Goal: Task Accomplishment & Management: Manage account settings

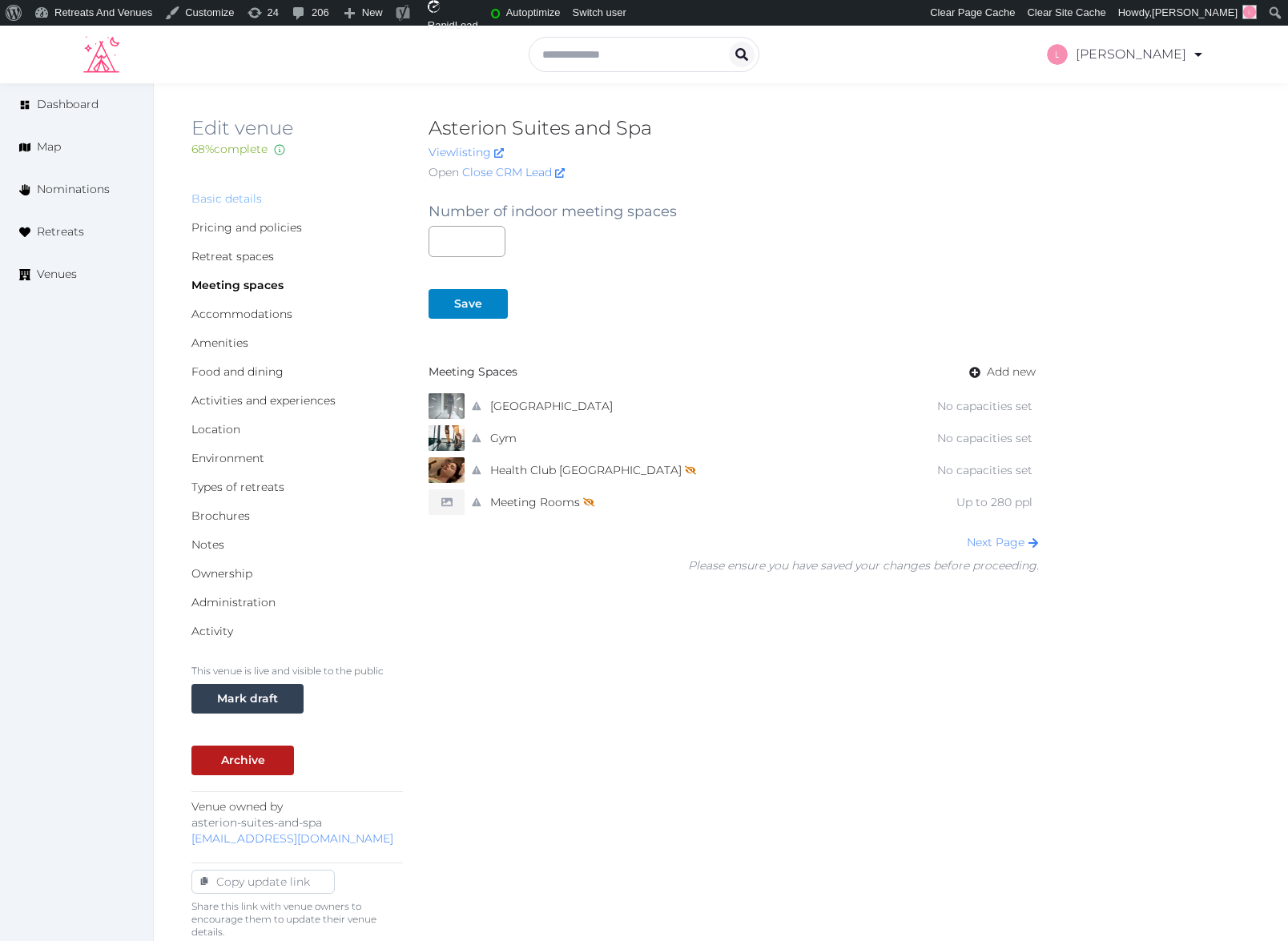
click at [213, 194] on link "Basic details" at bounding box center [227, 198] width 71 height 14
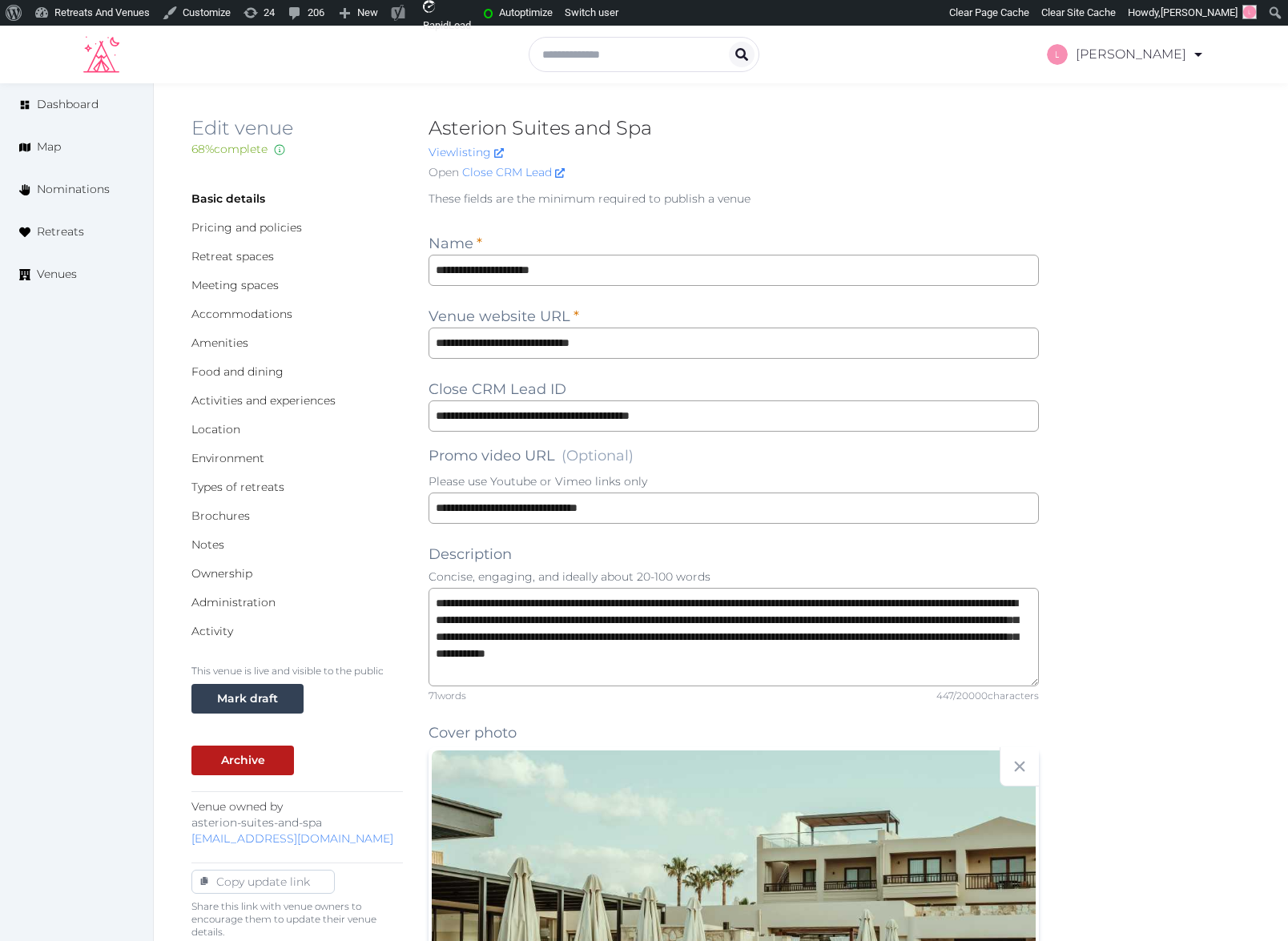
scroll to position [1771, 0]
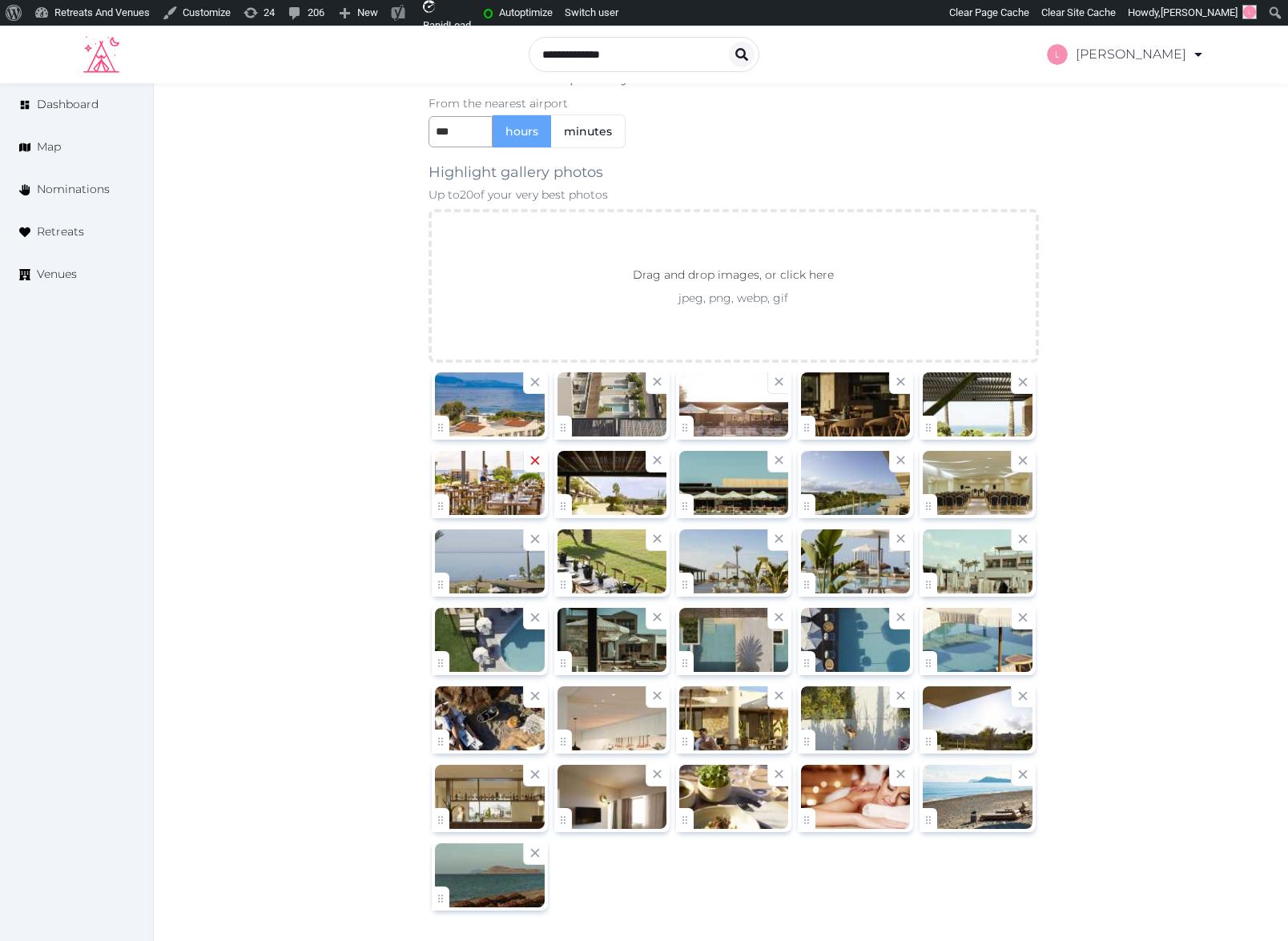
click at [527, 458] on icon at bounding box center [534, 460] width 15 height 15
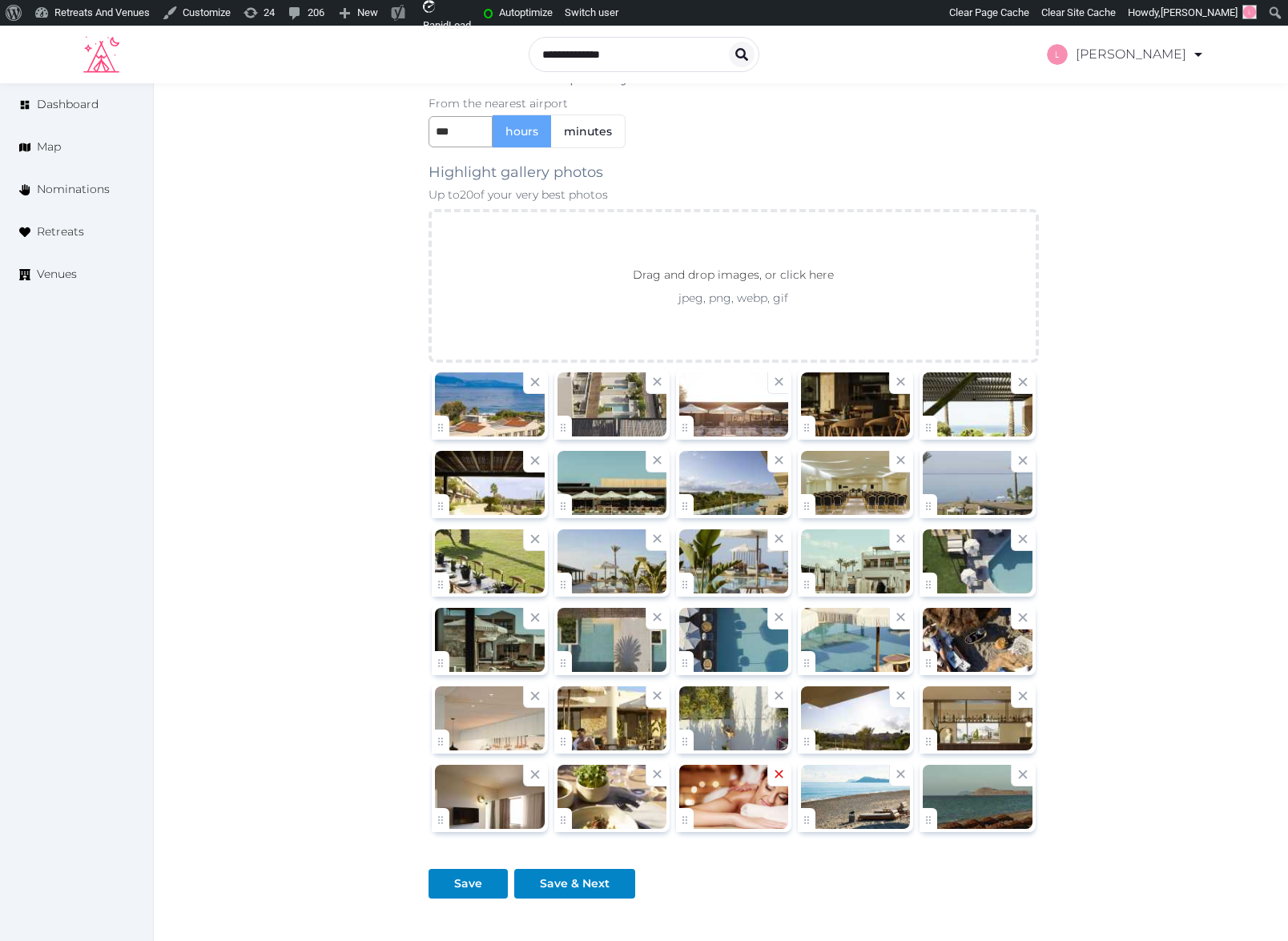
click at [776, 778] on icon at bounding box center [779, 774] width 8 height 8
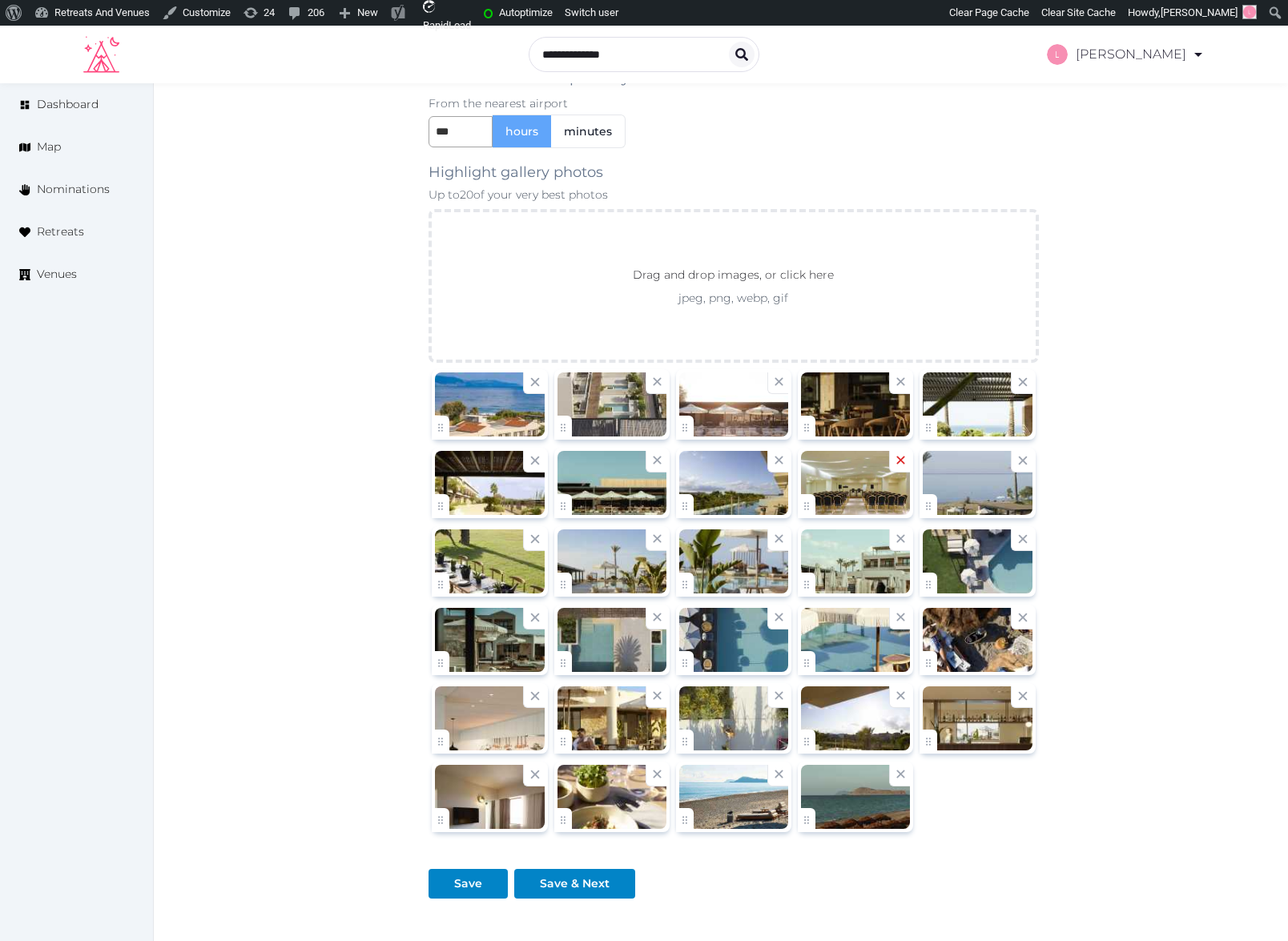
click at [904, 463] on icon at bounding box center [901, 460] width 15 height 15
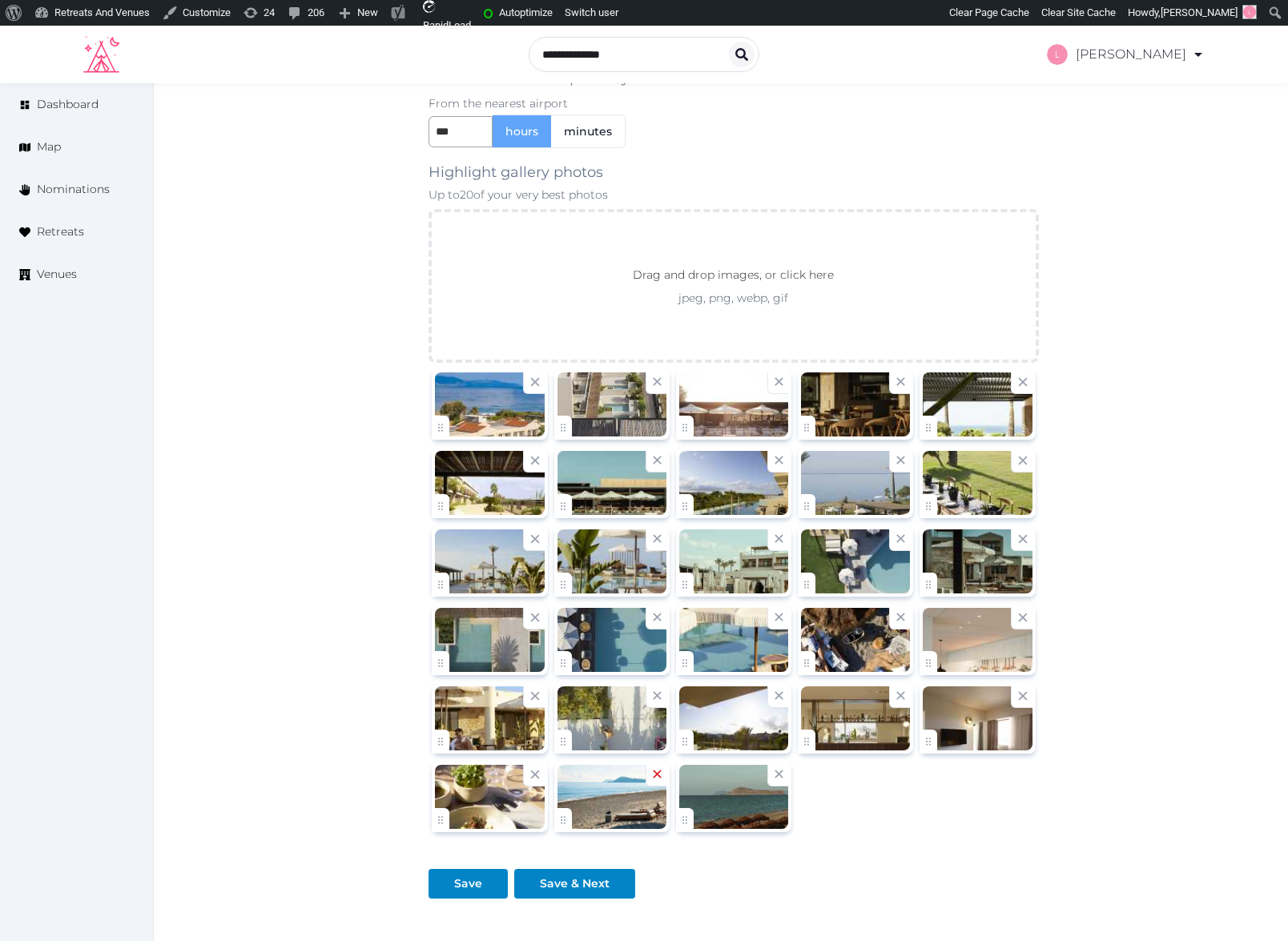
click at [657, 774] on icon at bounding box center [657, 774] width 8 height 8
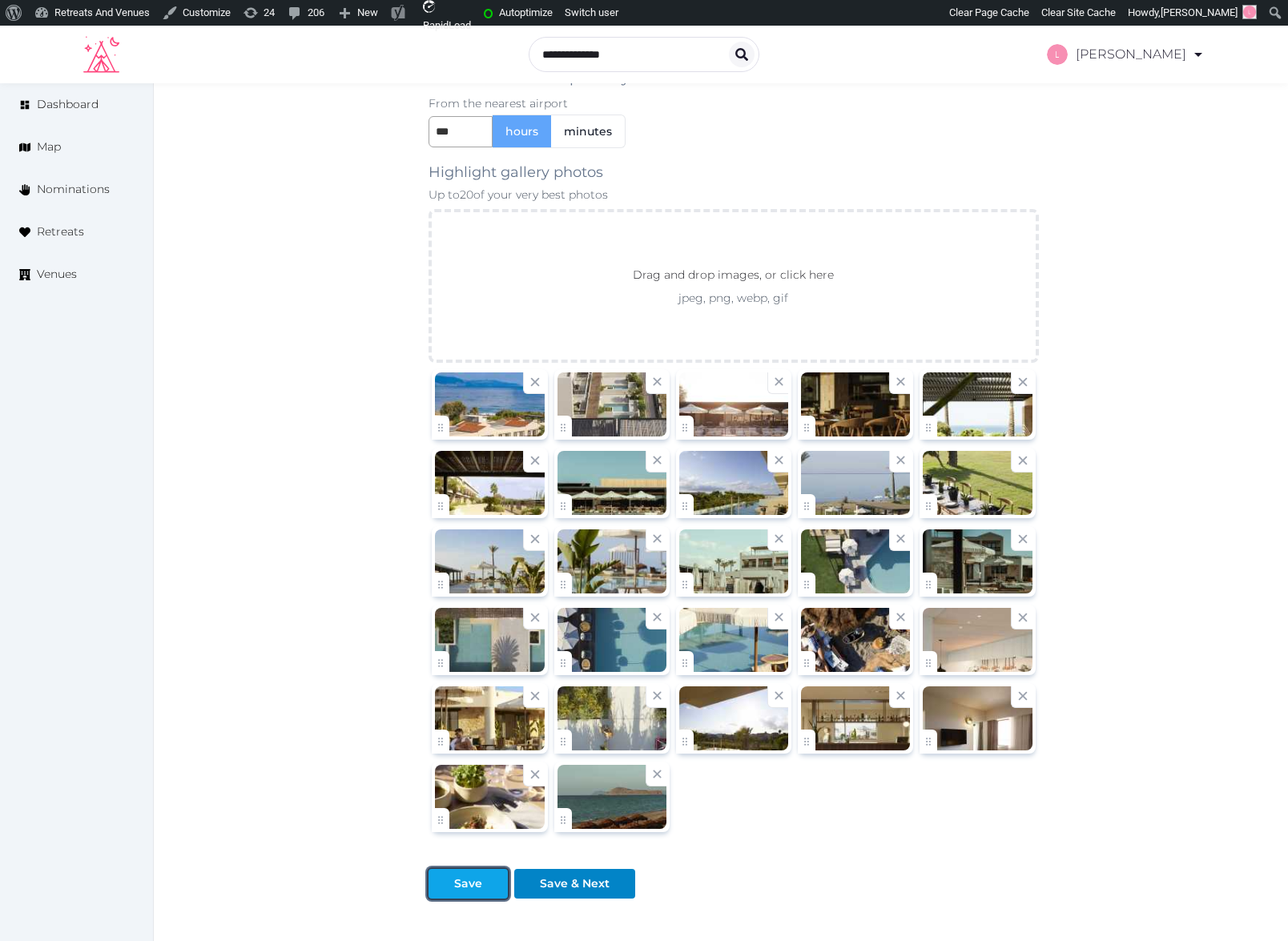
click at [446, 887] on div at bounding box center [441, 884] width 20 height 17
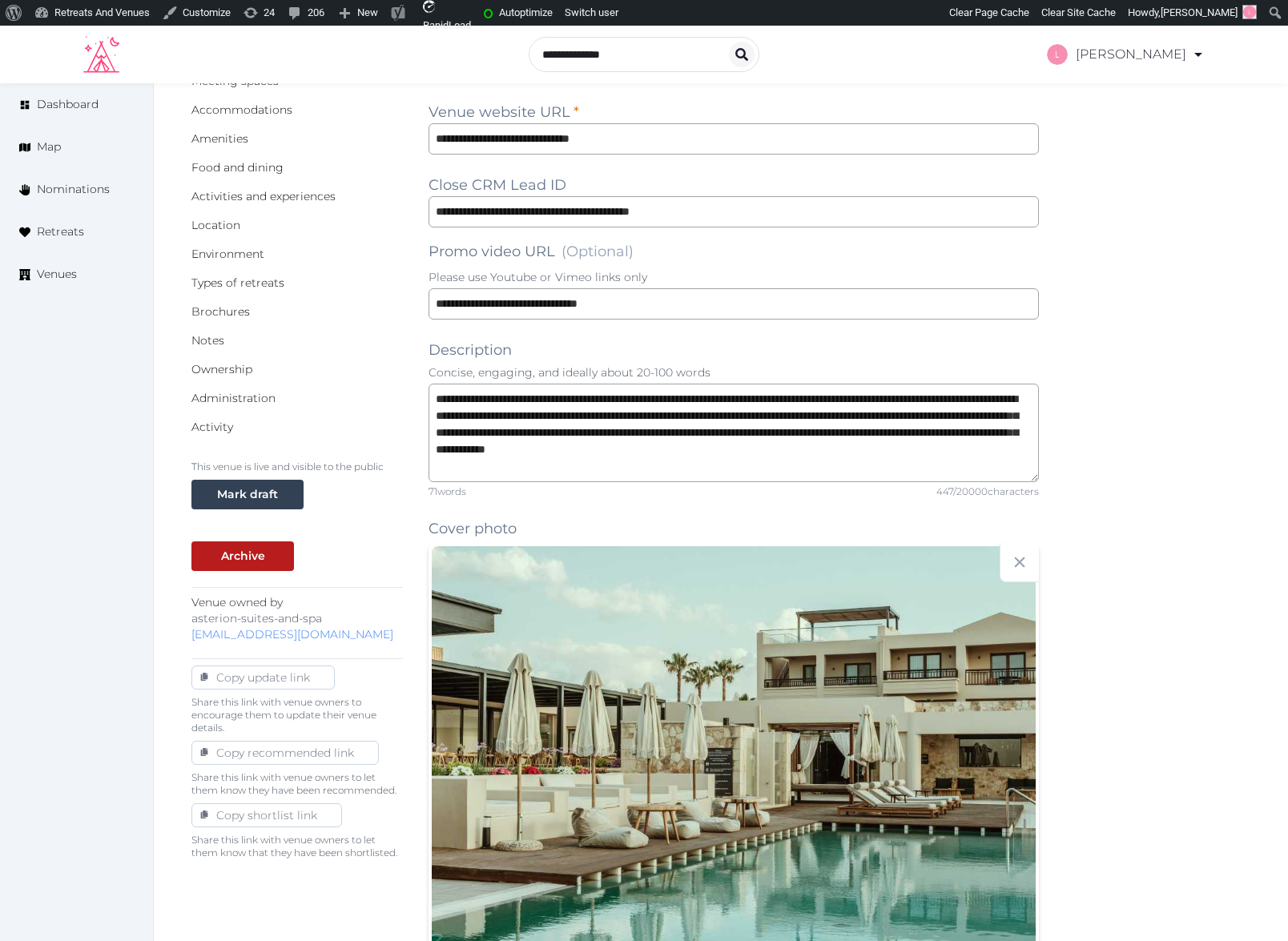
scroll to position [0, 0]
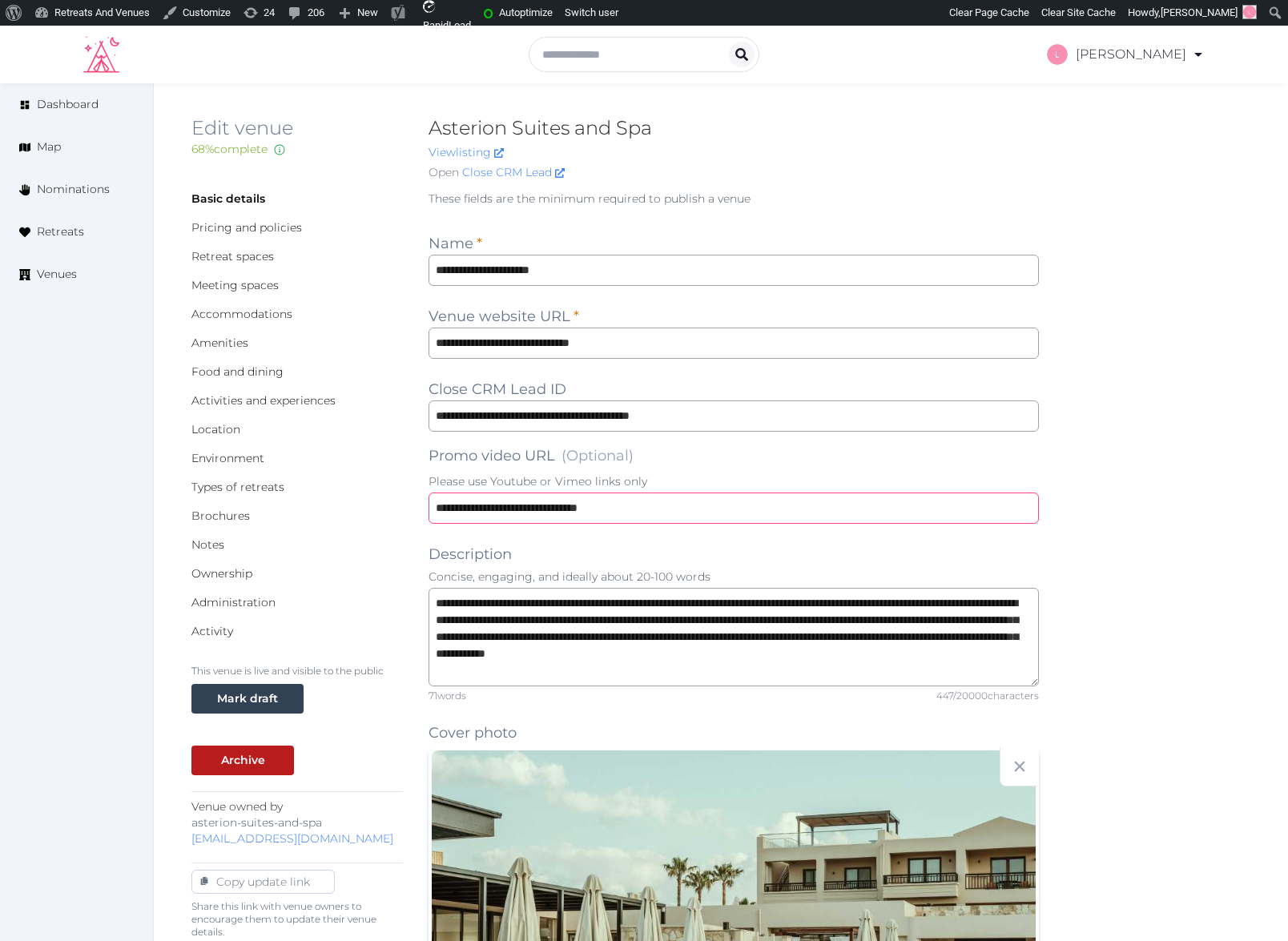
drag, startPoint x: 666, startPoint y: 508, endPoint x: 359, endPoint y: 488, distance: 307.7
click at [519, 508] on input "**********" at bounding box center [734, 508] width 610 height 32
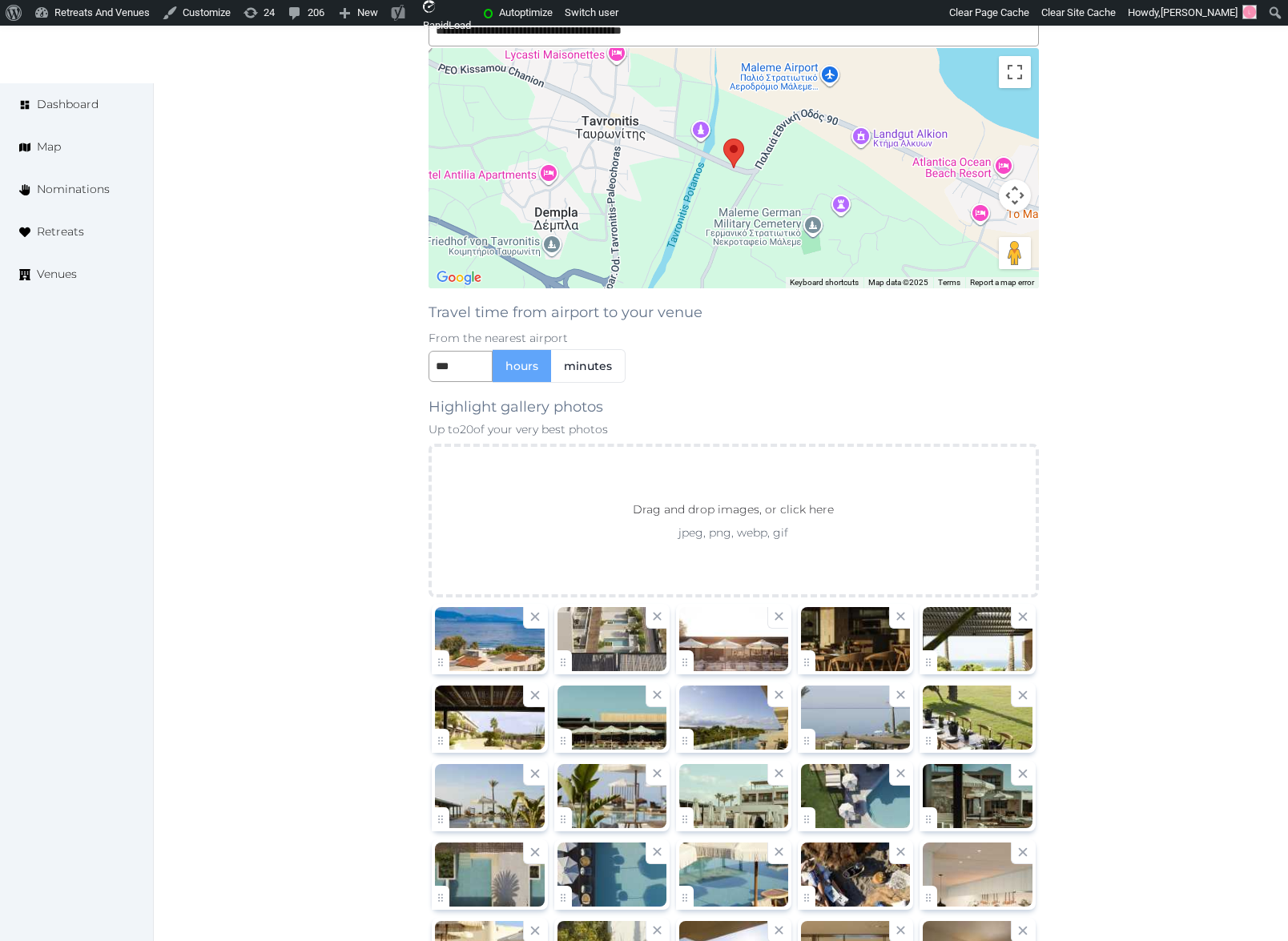
scroll to position [1937, 0]
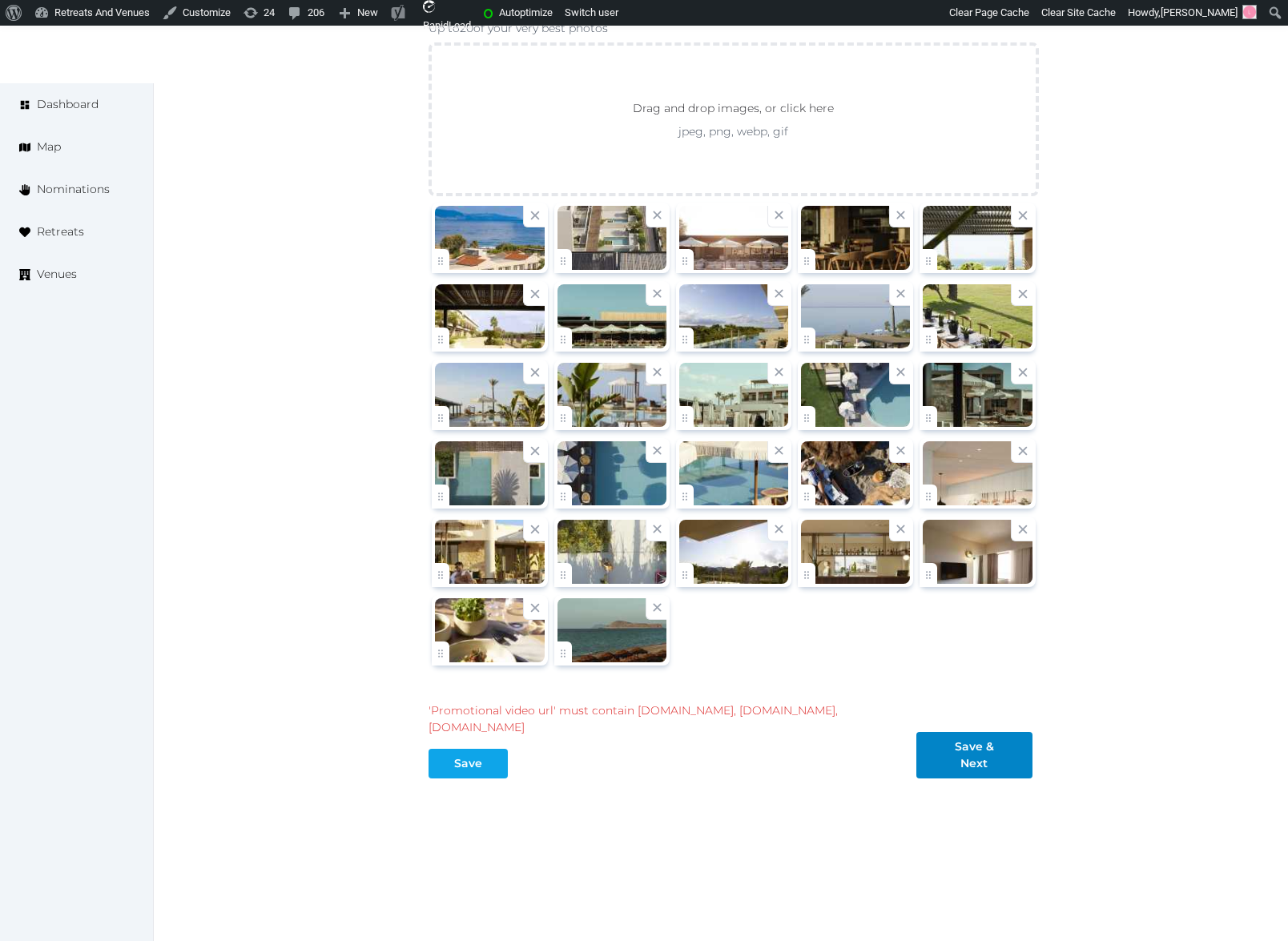
type input "**********"
click at [476, 759] on button "Save" at bounding box center [468, 764] width 79 height 30
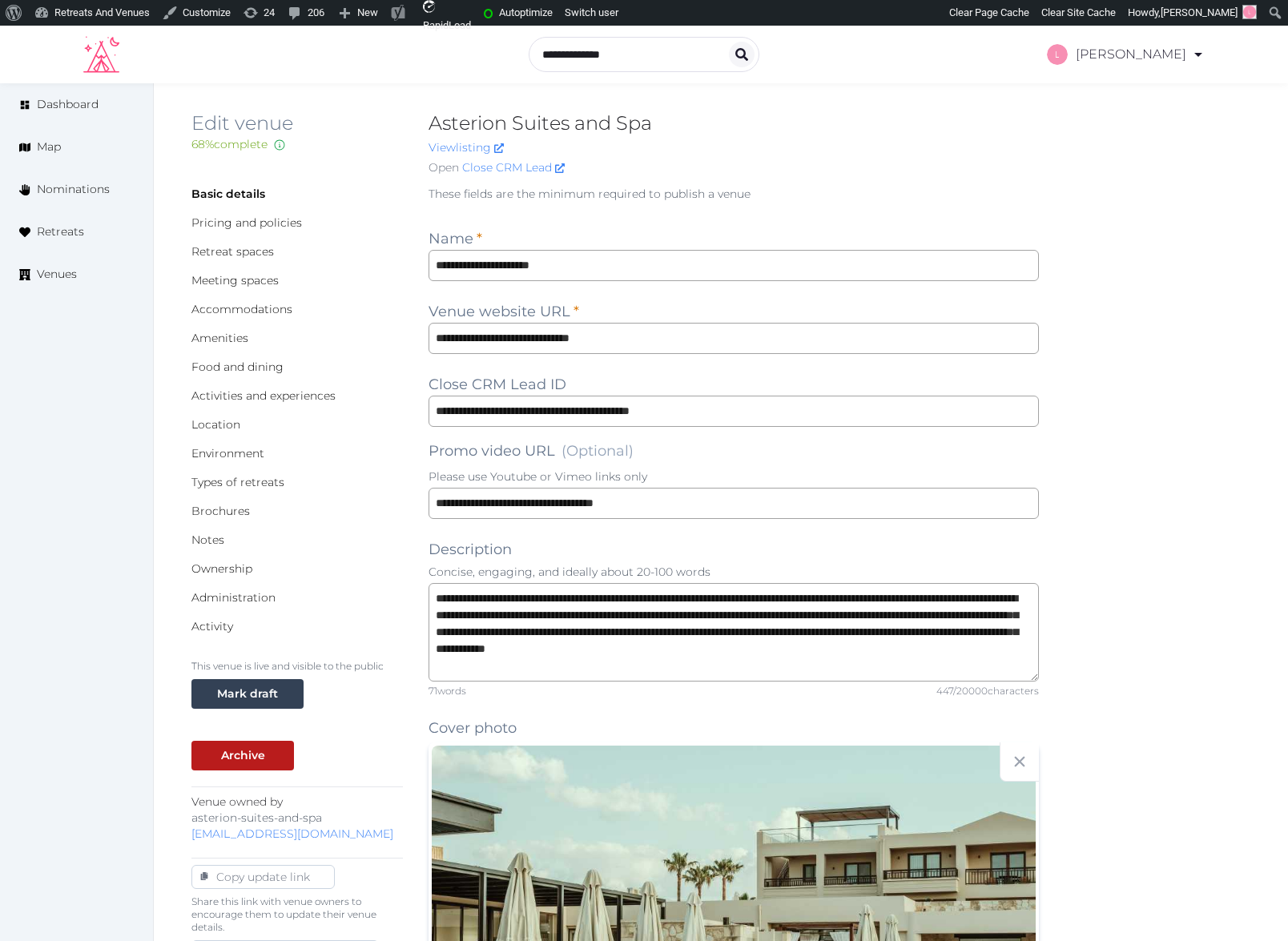
scroll to position [0, 0]
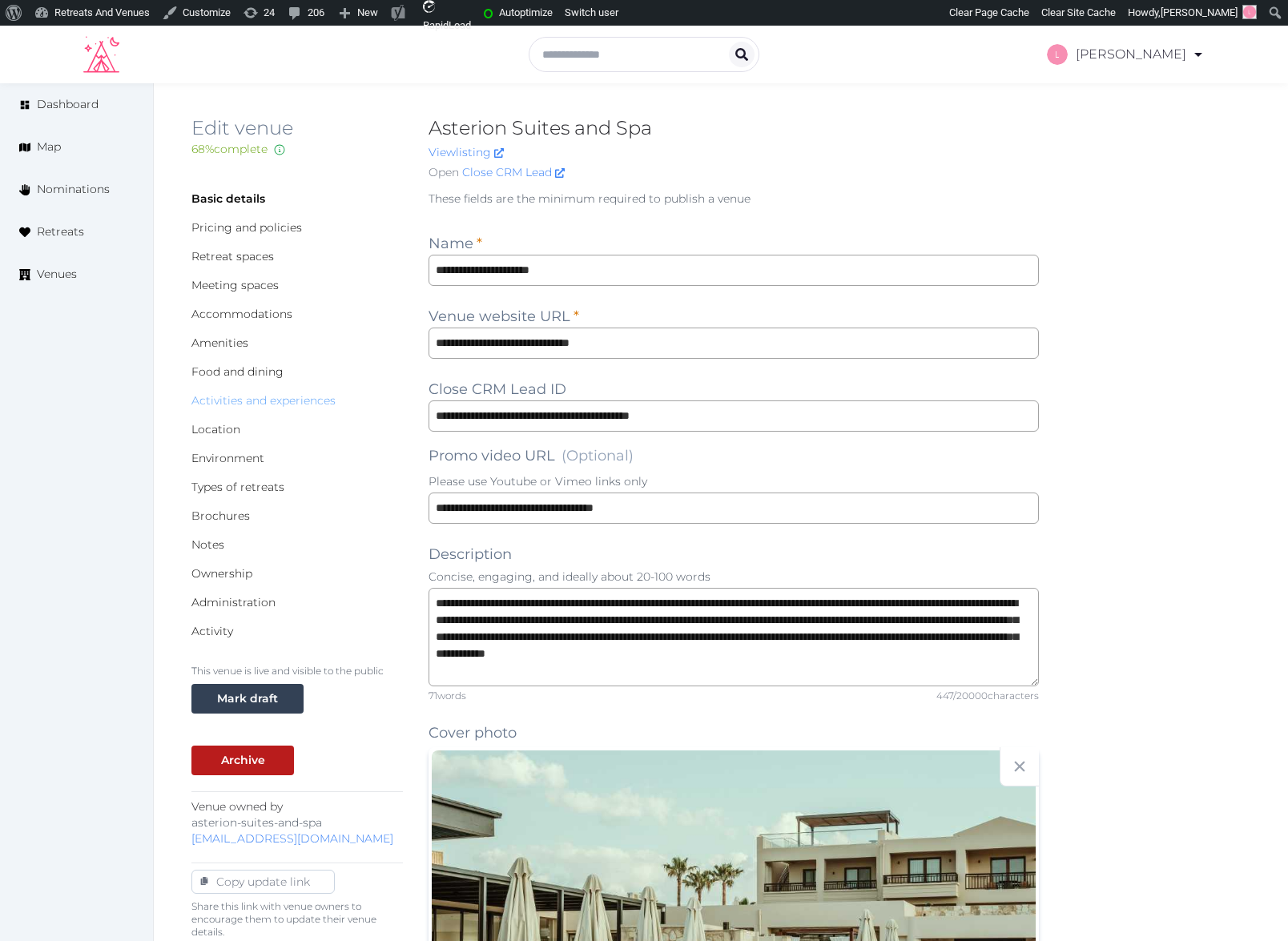
click at [227, 401] on link "Activities and experiences" at bounding box center [263, 400] width 145 height 14
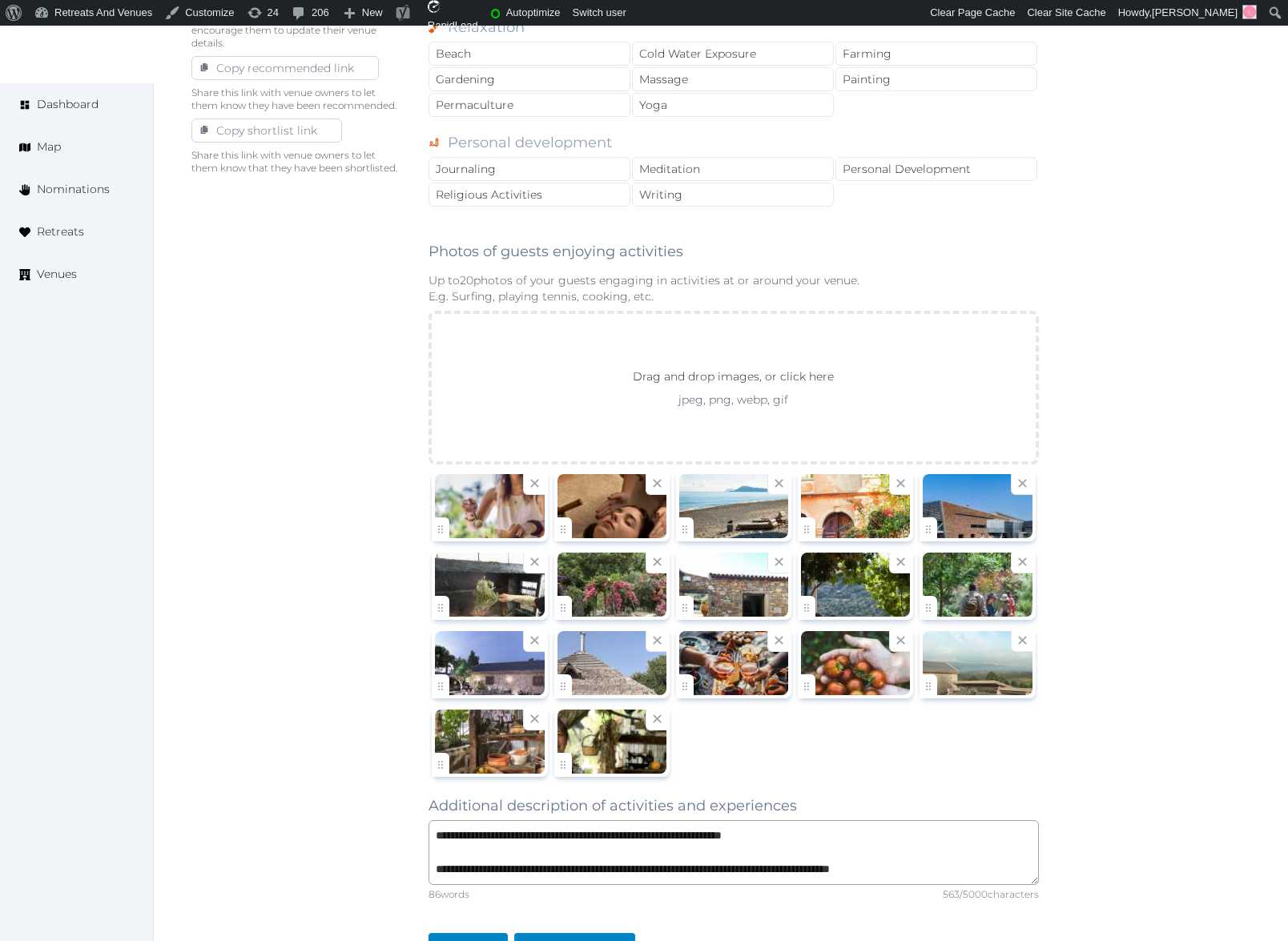
scroll to position [1055, 0]
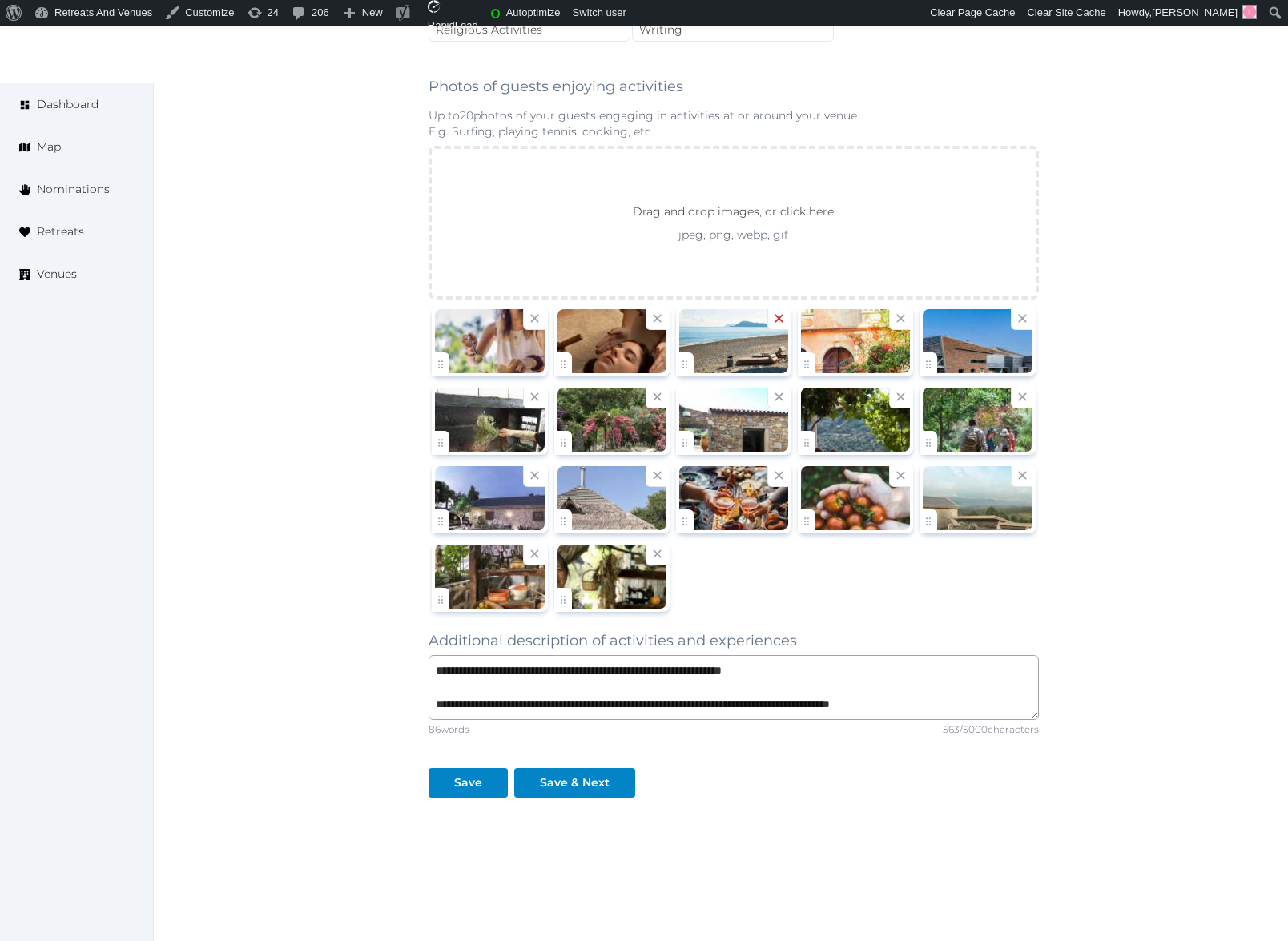
click at [774, 319] on icon at bounding box center [779, 318] width 15 height 15
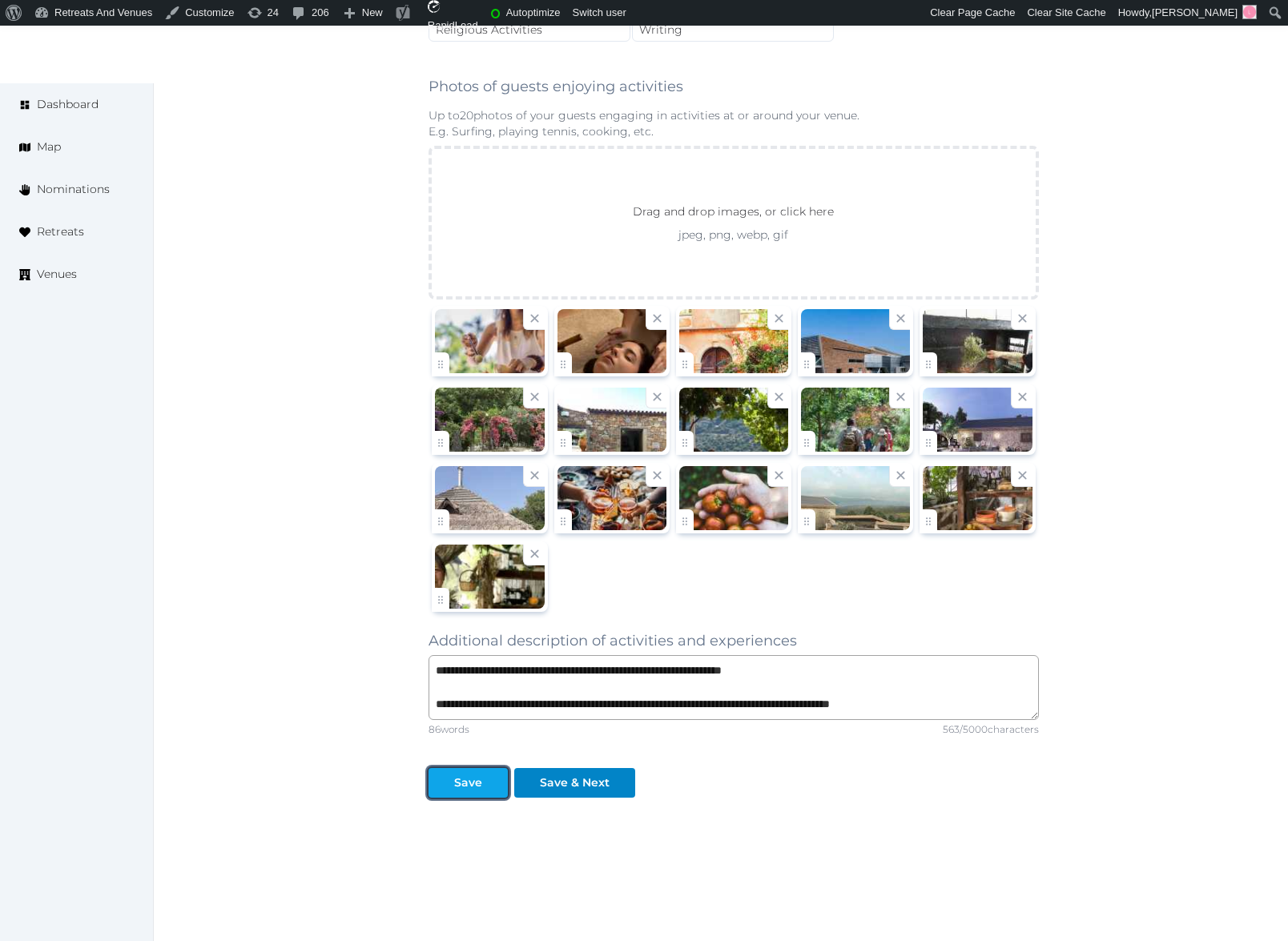
click at [464, 790] on div "Save" at bounding box center [468, 783] width 28 height 17
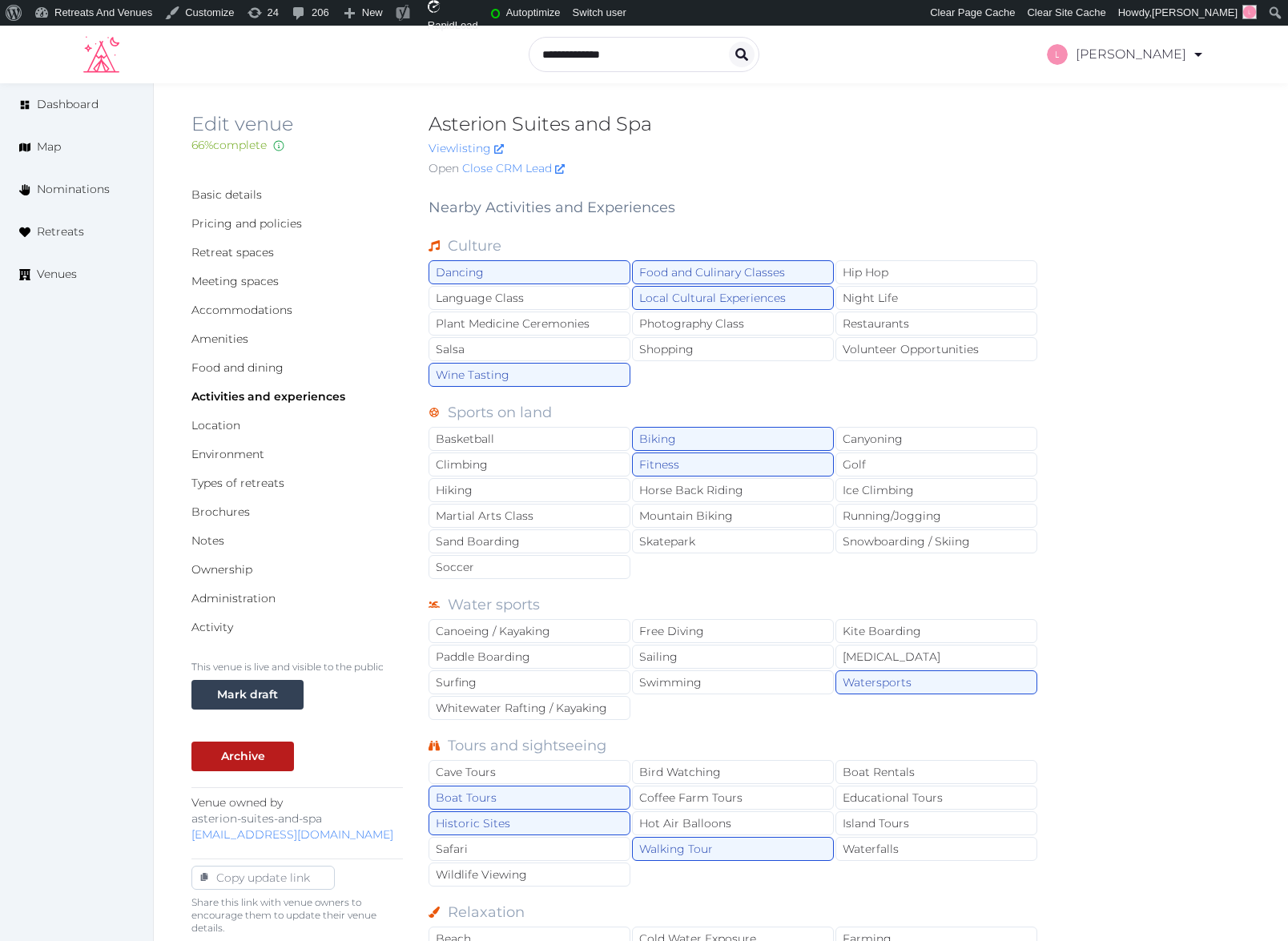
scroll to position [0, 0]
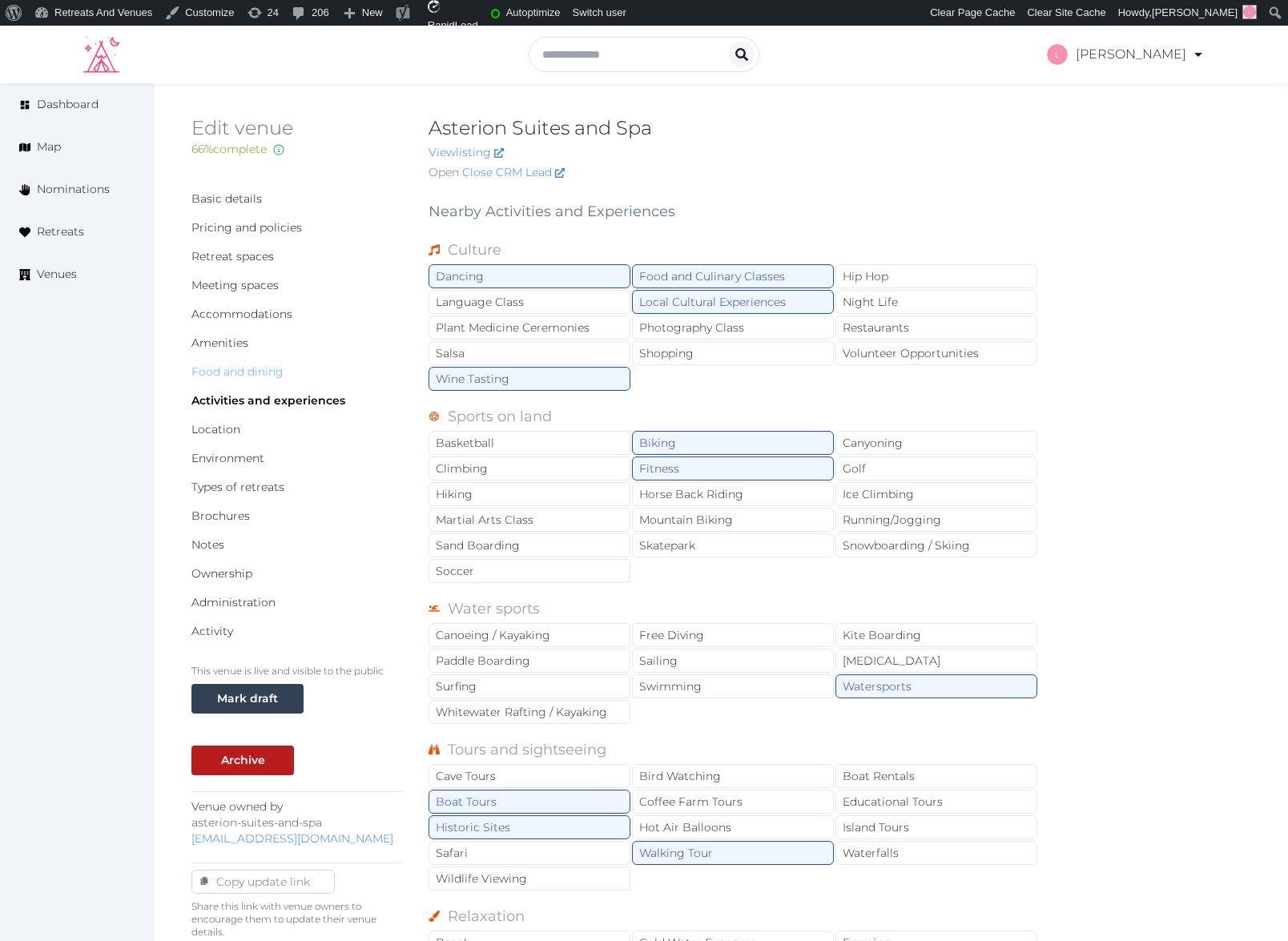
click at [230, 369] on link "Food and dining" at bounding box center [237, 371] width 92 height 14
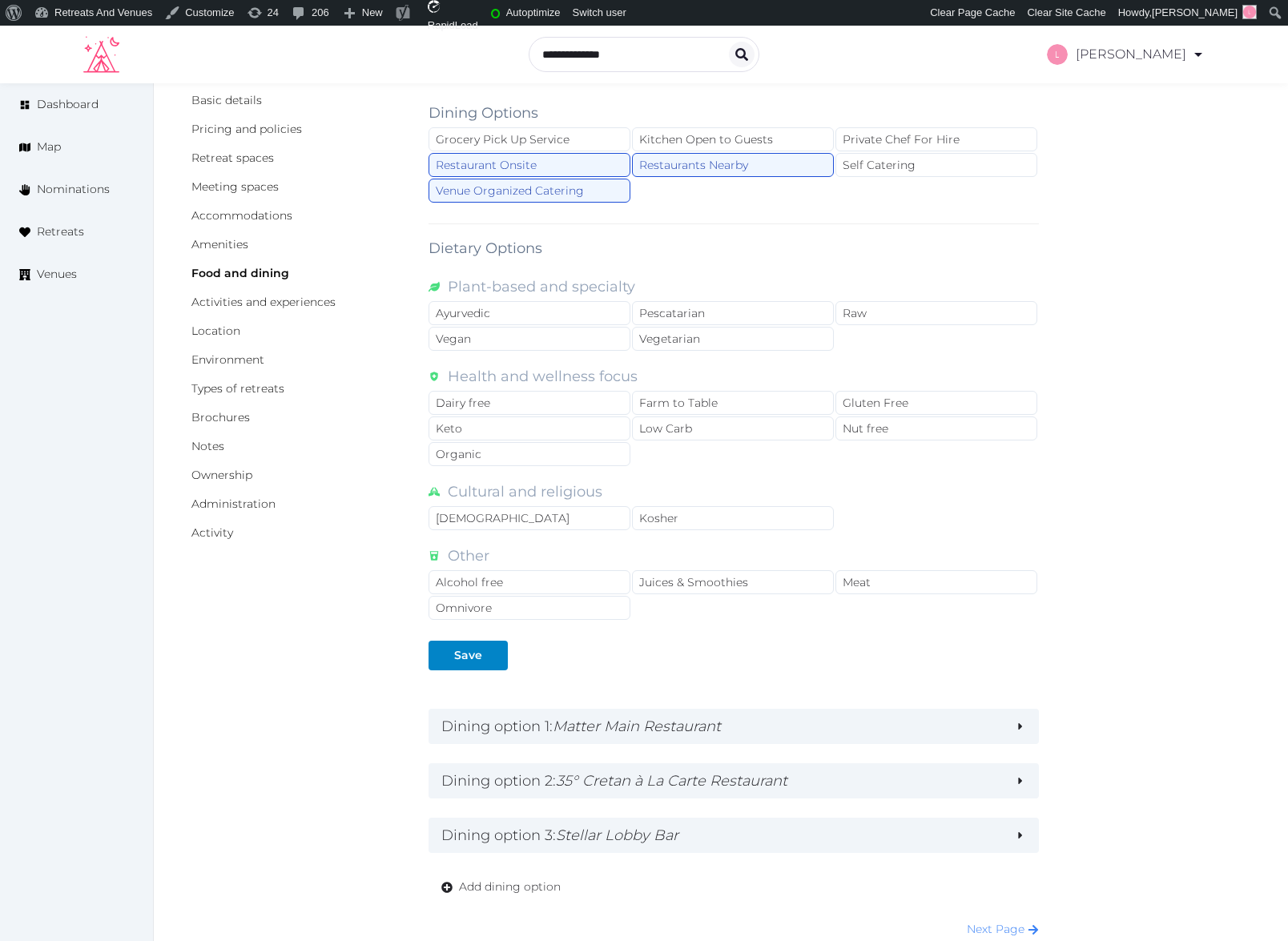
type textarea "**********"
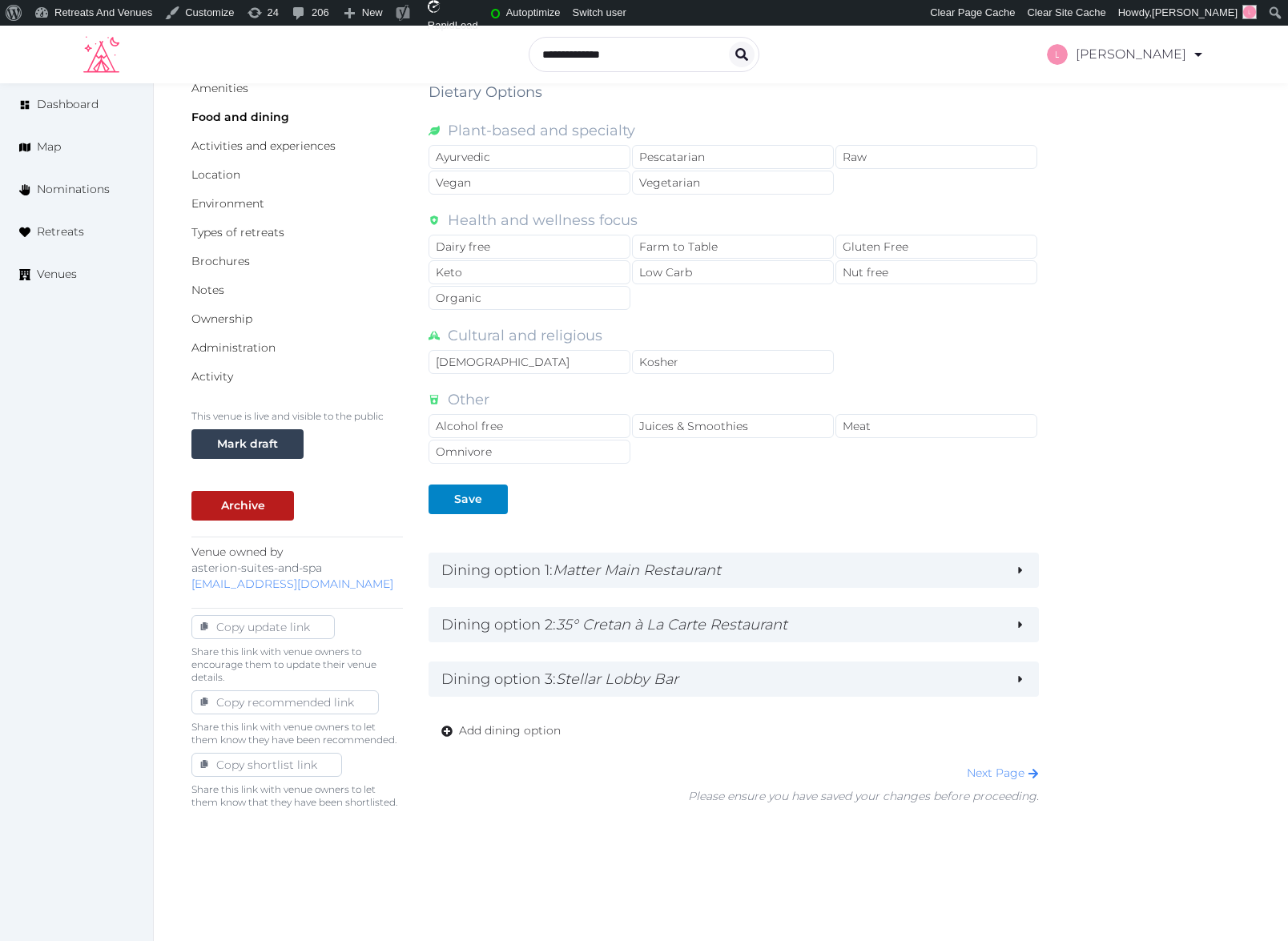
scroll to position [298, 0]
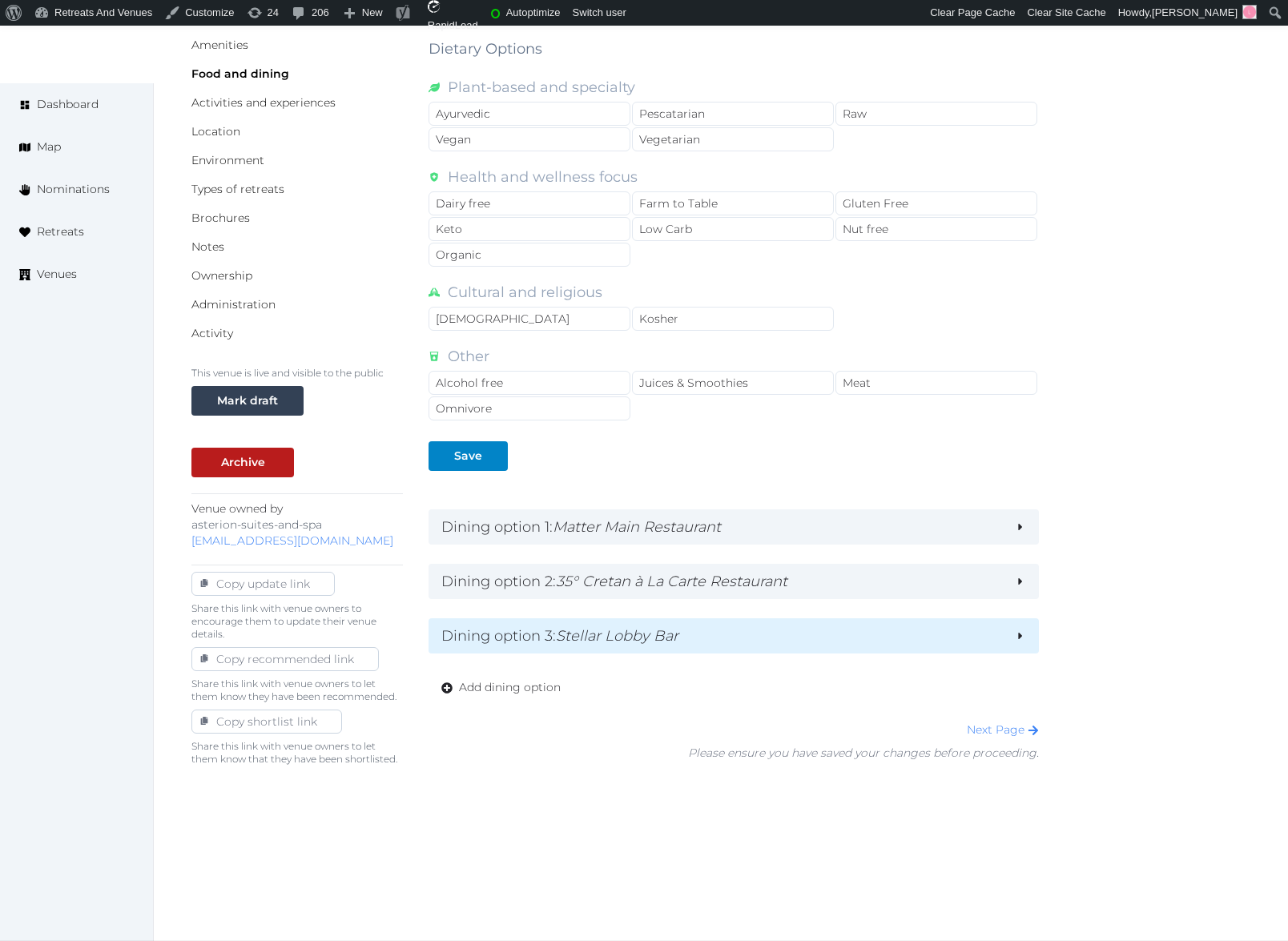
click at [999, 634] on h2 "Dining option 3 : Stellar Lobby Bar" at bounding box center [721, 636] width 560 height 22
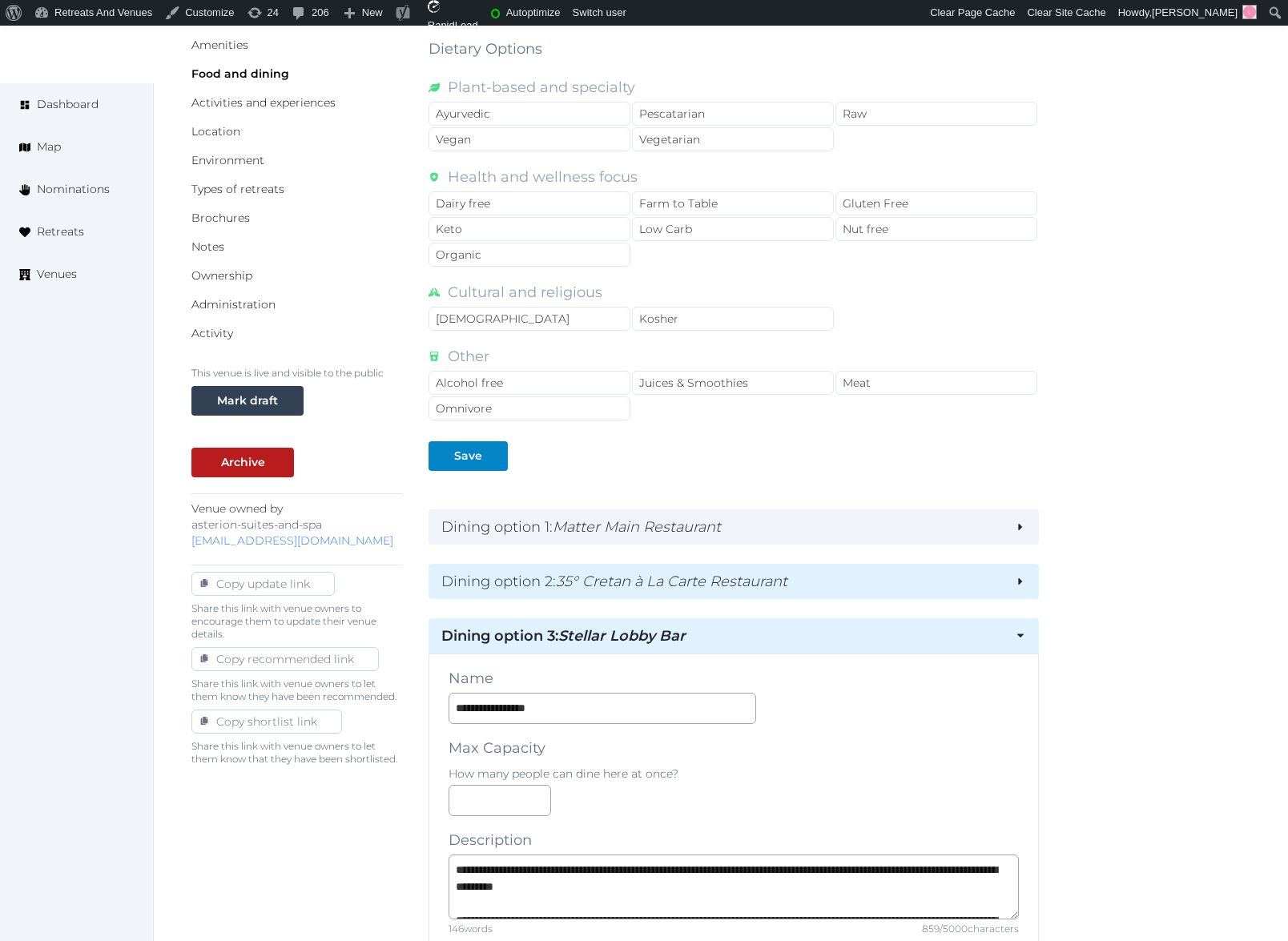
click at [1014, 586] on div "Dining option 2 : 35° Cretan à La Carte Restaurant" at bounding box center [734, 582] width 610 height 35
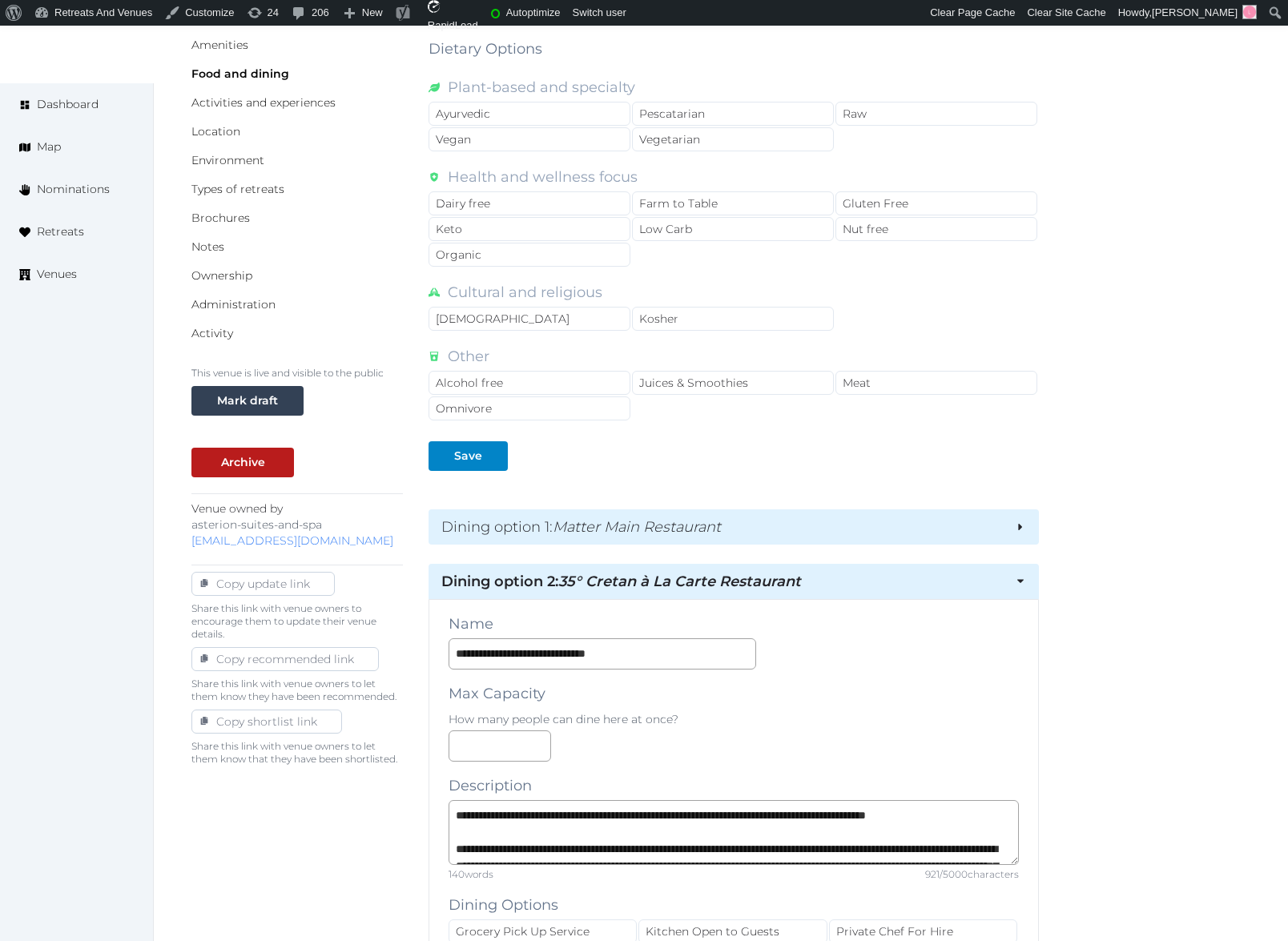
click at [992, 526] on h2 "Dining option 1 : Matter Main Restaurant" at bounding box center [721, 527] width 560 height 22
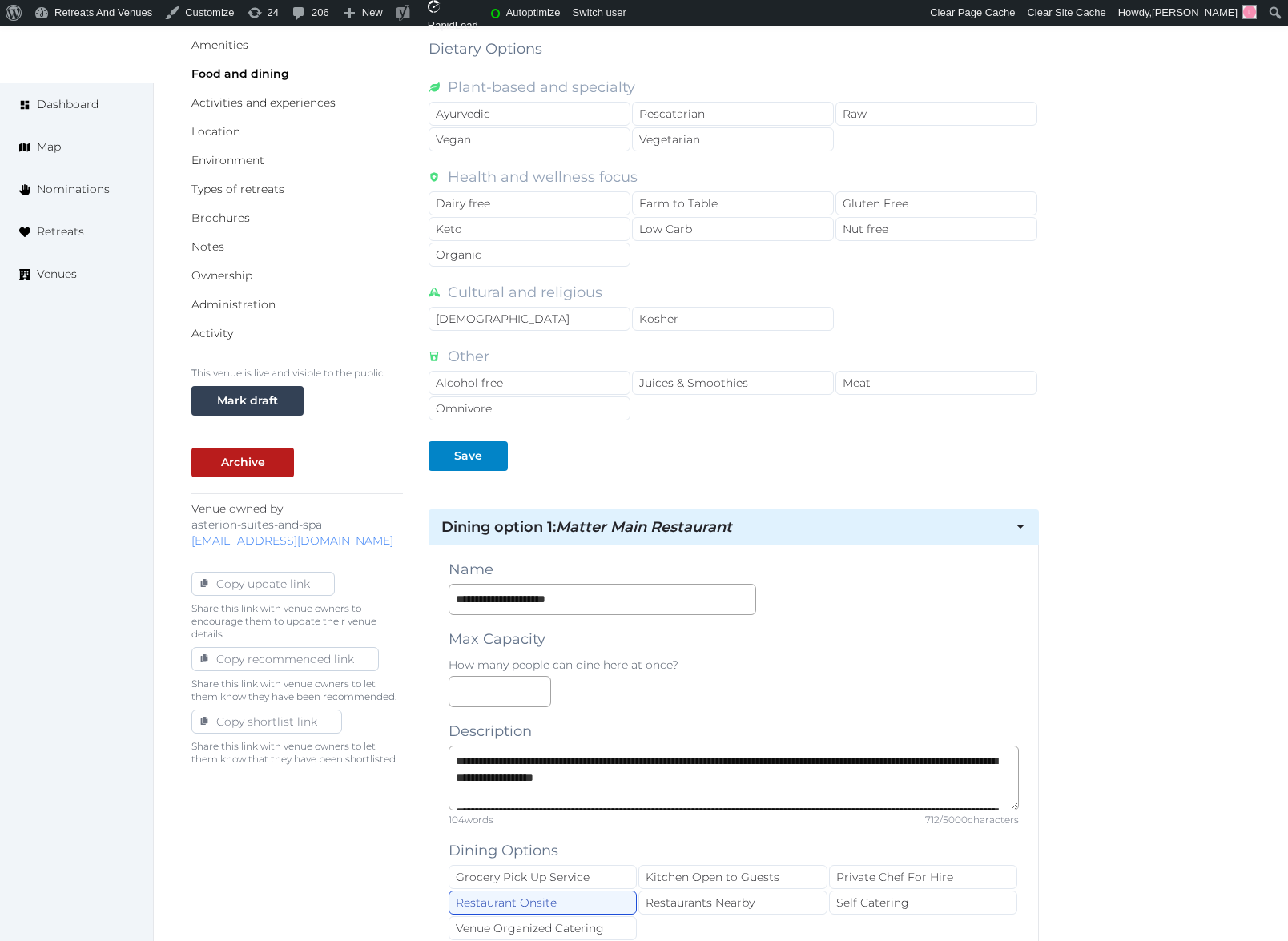
scroll to position [1449, 0]
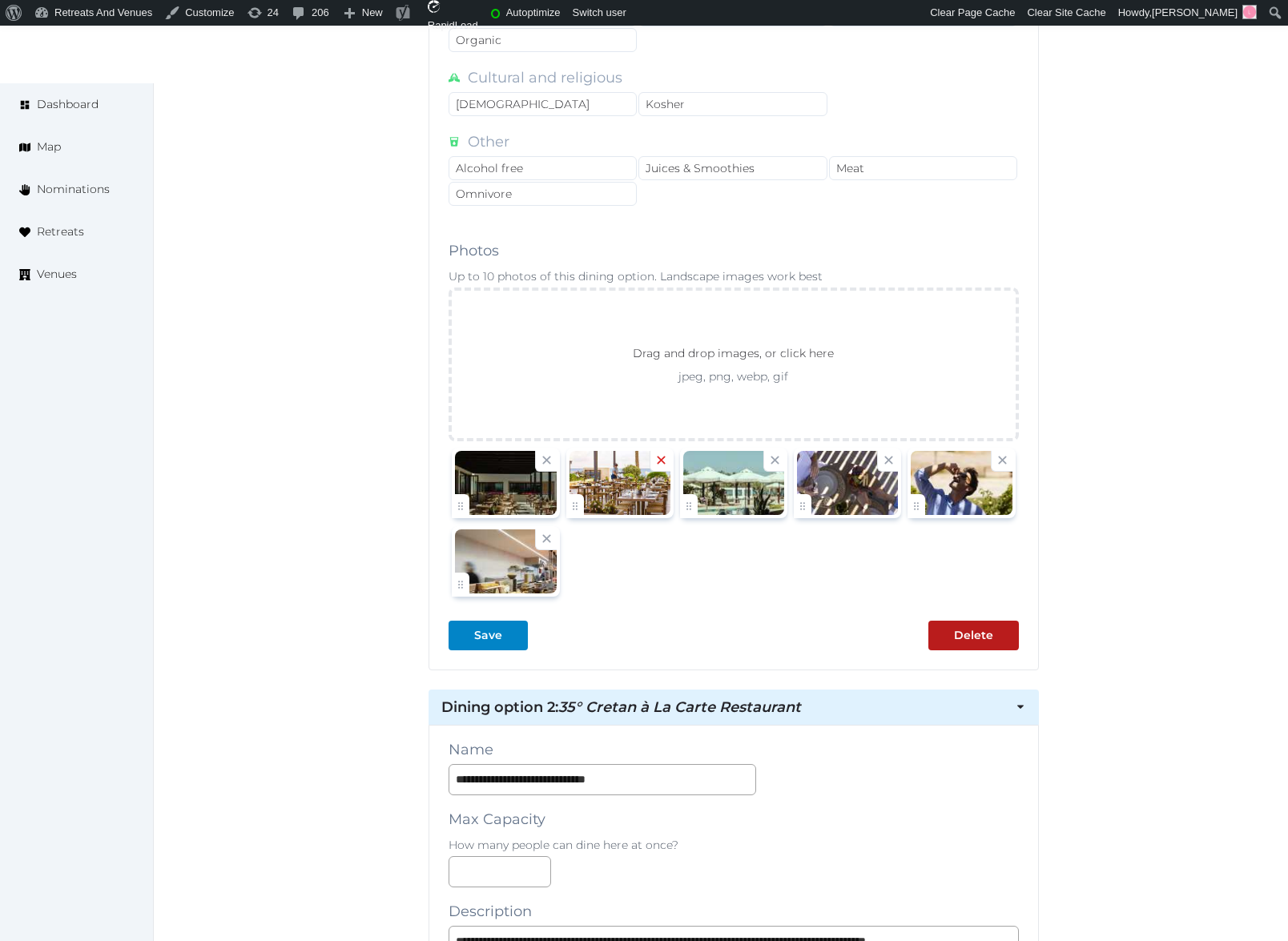
click at [659, 463] on icon at bounding box center [661, 460] width 15 height 15
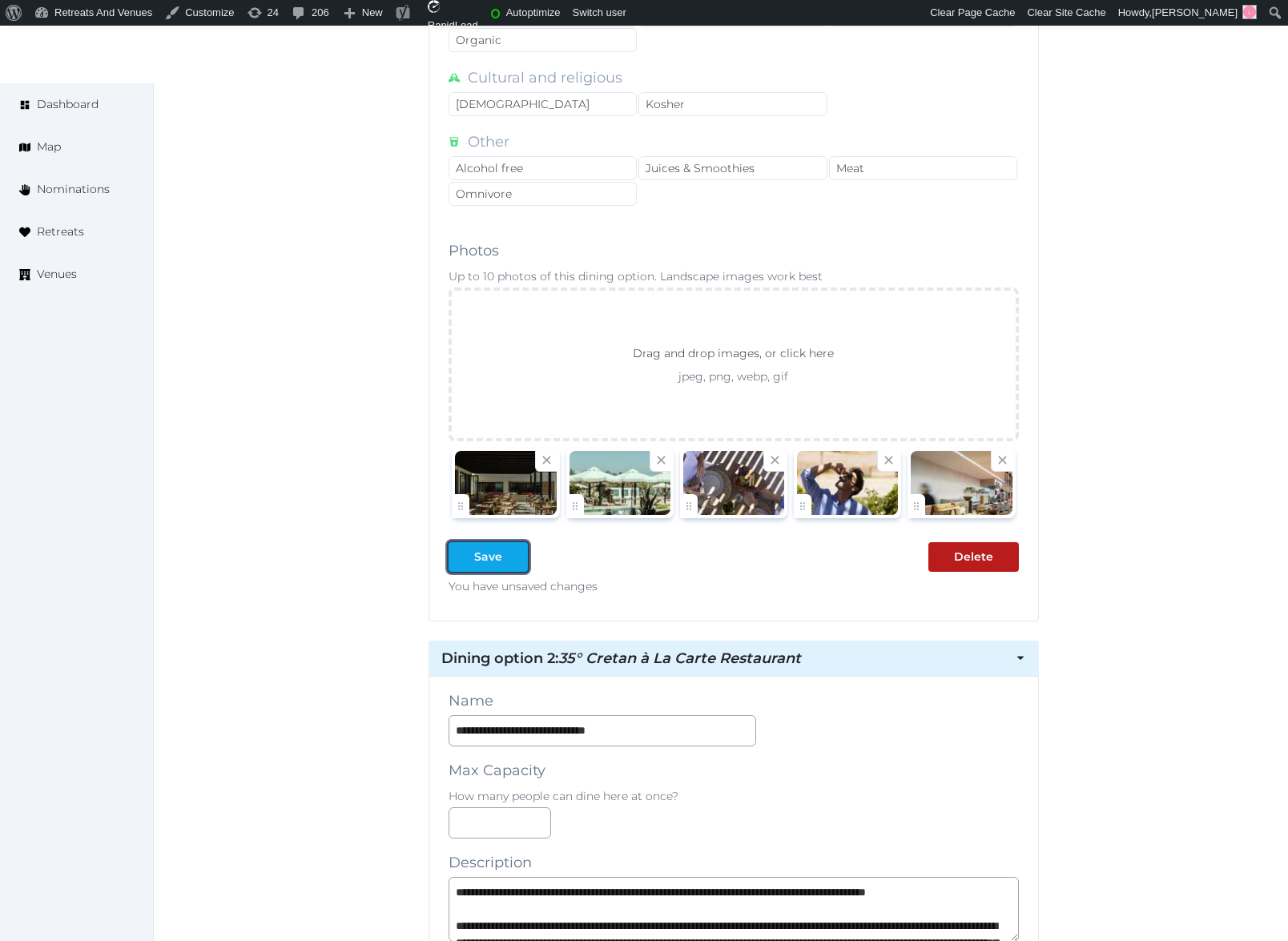
click at [468, 558] on div at bounding box center [462, 557] width 20 height 17
type textarea "**********"
